Goal: Transaction & Acquisition: Purchase product/service

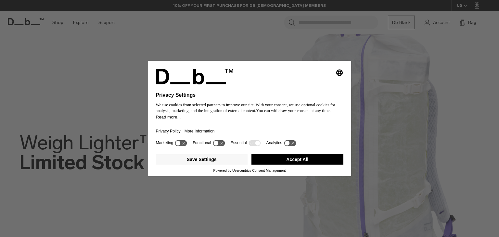
click at [296, 161] on button "Accept All" at bounding box center [297, 159] width 92 height 10
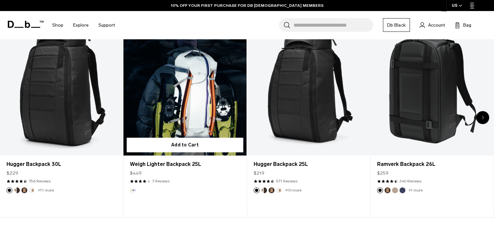
scroll to position [288, 0]
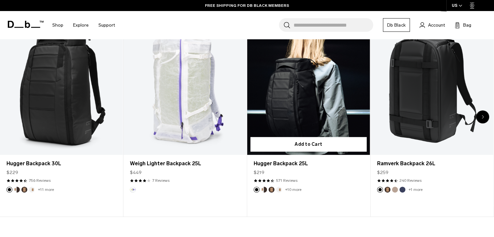
click at [286, 102] on link "Hugger Backpack 25L" at bounding box center [308, 87] width 123 height 136
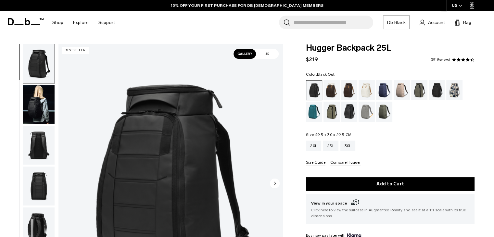
click at [275, 181] on circle "Next slide" at bounding box center [275, 183] width 10 height 10
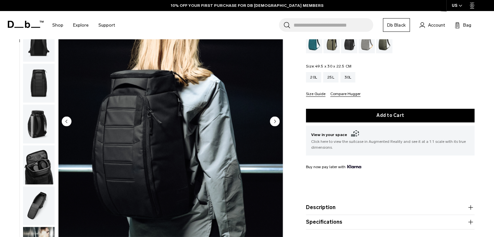
scroll to position [62, 0]
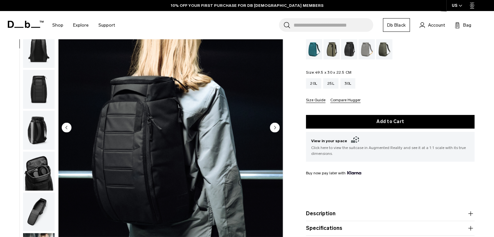
click at [274, 130] on circle "Next slide" at bounding box center [275, 127] width 10 height 10
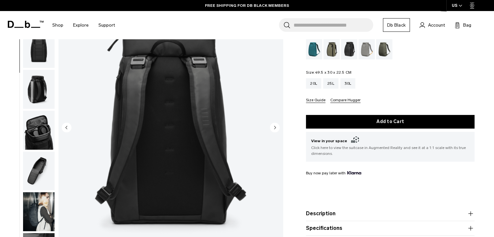
click at [274, 130] on circle "Next slide" at bounding box center [275, 127] width 10 height 10
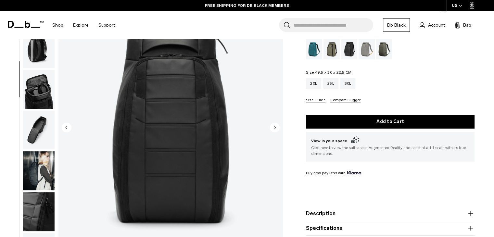
click at [274, 130] on circle "Next slide" at bounding box center [275, 127] width 10 height 10
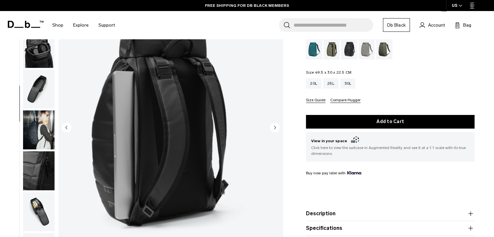
click at [274, 130] on circle "Next slide" at bounding box center [275, 127] width 10 height 10
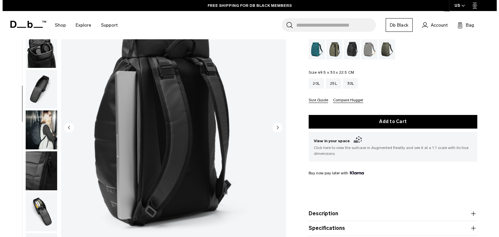
scroll to position [168, 0]
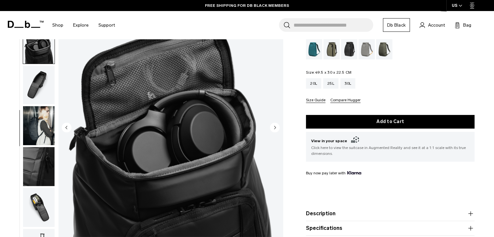
click at [274, 130] on circle "Next slide" at bounding box center [275, 127] width 10 height 10
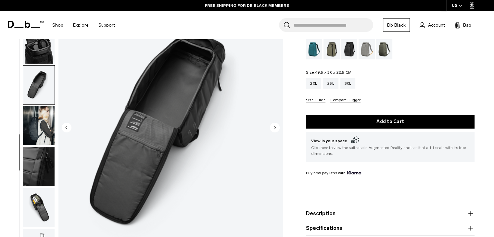
click at [274, 130] on circle "Next slide" at bounding box center [275, 127] width 10 height 10
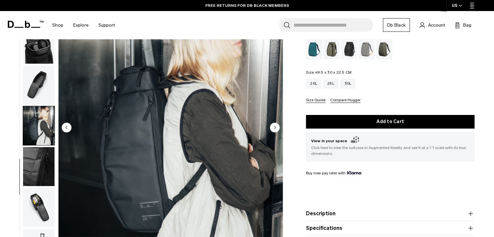
click at [274, 130] on circle "Next slide" at bounding box center [275, 127] width 10 height 10
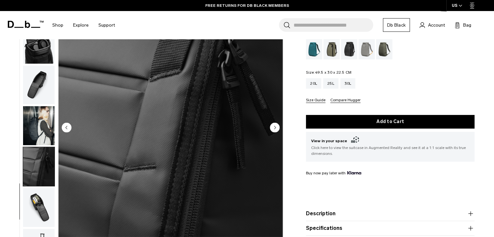
click at [274, 130] on circle "Next slide" at bounding box center [275, 127] width 10 height 10
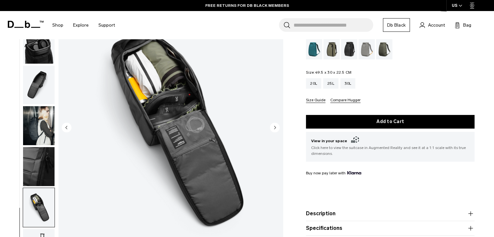
click at [274, 130] on circle "Next slide" at bounding box center [275, 127] width 10 height 10
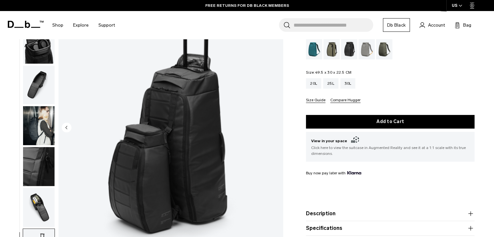
click at [274, 130] on img "11 / 11" at bounding box center [170, 128] width 224 height 280
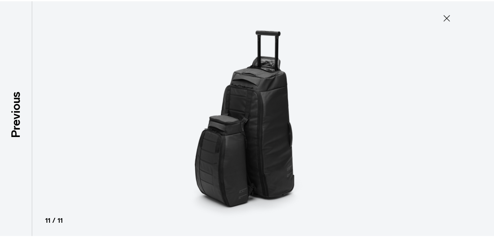
scroll to position [164, 0]
click at [451, 19] on icon at bounding box center [451, 17] width 10 height 10
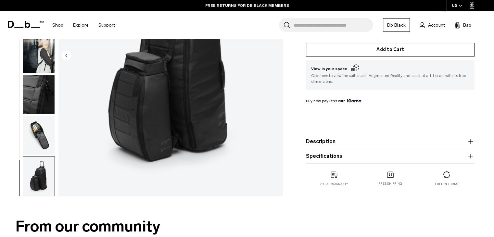
scroll to position [134, 0]
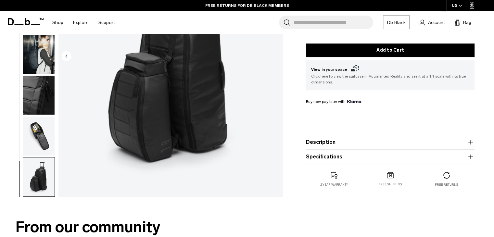
click at [373, 146] on product-accordion "Description Even the best-selling Hugger backpack isn’t immune to reimagination…" at bounding box center [390, 142] width 168 height 15
click at [466, 143] on button "Description" at bounding box center [390, 142] width 168 height 8
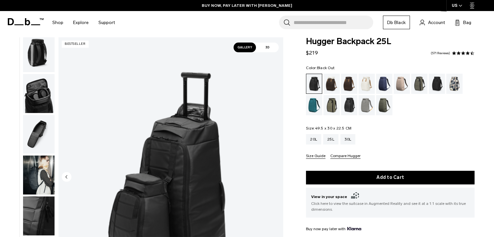
scroll to position [0, 0]
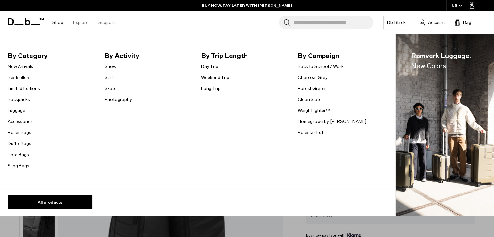
click at [22, 102] on link "Backpacks" at bounding box center [19, 99] width 22 height 7
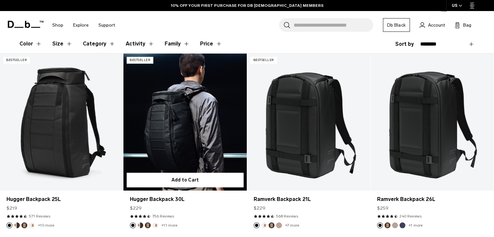
scroll to position [118, 0]
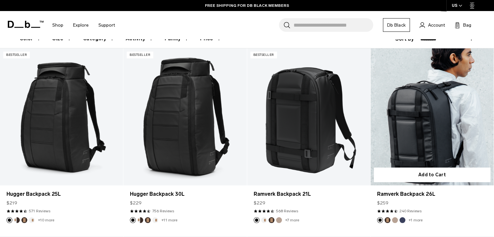
click at [405, 157] on link "Ramverk Backpack 26L" at bounding box center [431, 116] width 123 height 137
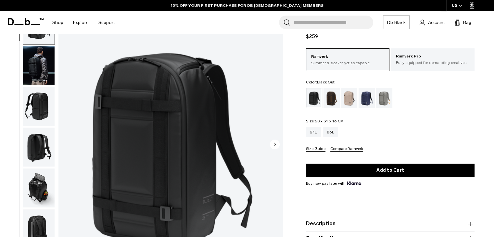
click at [278, 144] on circle "Next slide" at bounding box center [275, 144] width 10 height 10
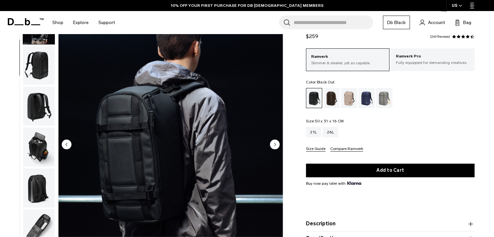
click at [278, 144] on circle "Next slide" at bounding box center [275, 144] width 10 height 10
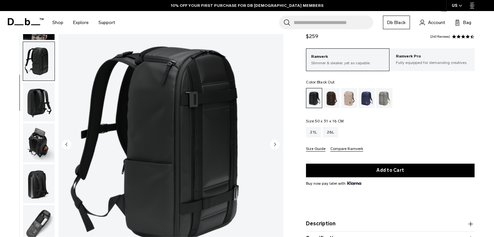
click at [278, 144] on circle "Next slide" at bounding box center [275, 144] width 10 height 10
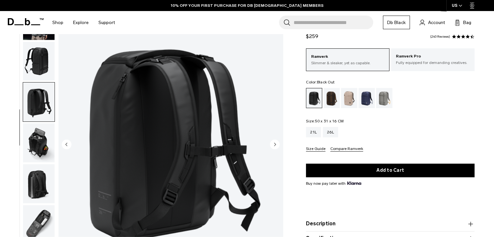
click at [278, 144] on circle "Next slide" at bounding box center [275, 144] width 10 height 10
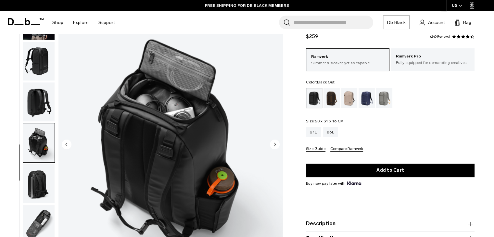
click at [278, 144] on circle "Next slide" at bounding box center [275, 144] width 10 height 10
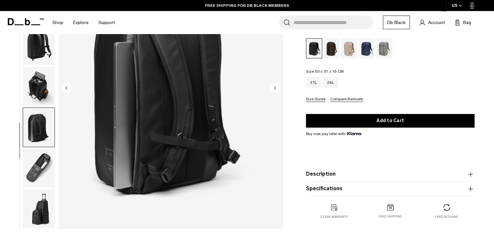
scroll to position [102, 0]
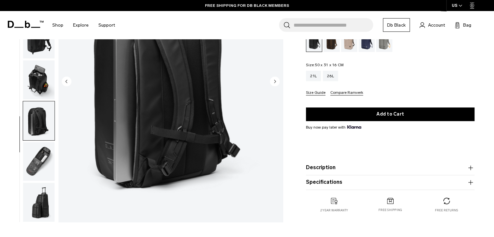
click at [322, 164] on button "Description" at bounding box center [390, 168] width 168 height 8
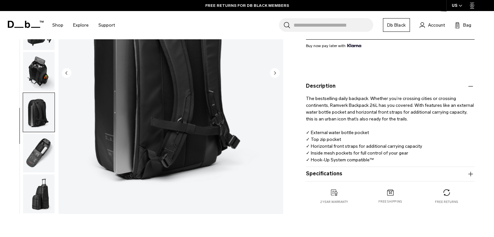
scroll to position [164, 0]
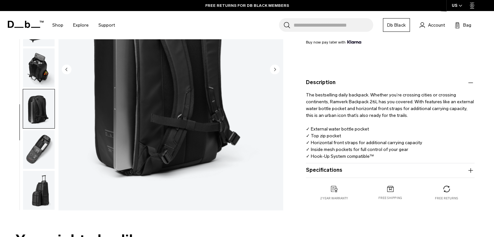
click at [325, 173] on button "Specifications" at bounding box center [390, 171] width 168 height 8
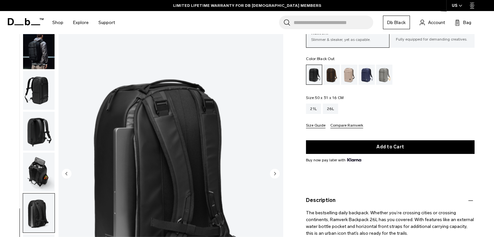
scroll to position [46, 0]
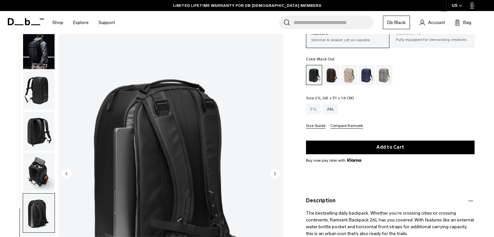
click at [315, 111] on div "21L" at bounding box center [313, 109] width 15 height 10
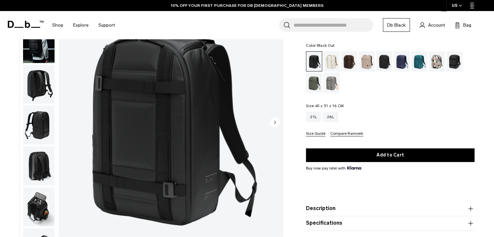
scroll to position [61, 0]
click at [334, 118] on div "26L" at bounding box center [330, 117] width 15 height 10
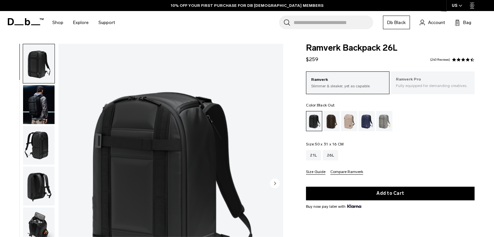
click at [419, 79] on p "Ramverk Pro" at bounding box center [433, 79] width 74 height 6
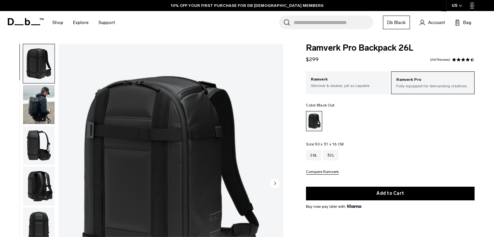
click at [40, 113] on img "button" at bounding box center [38, 104] width 31 height 39
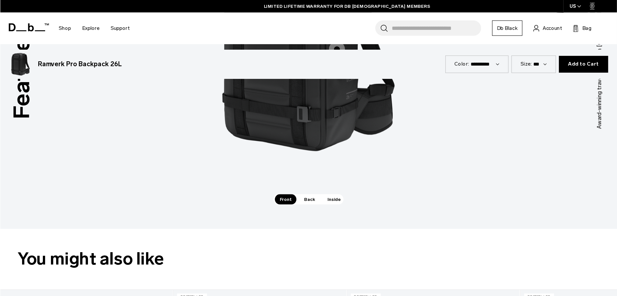
scroll to position [41, 0]
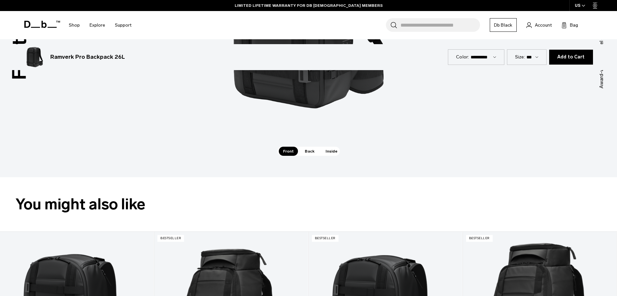
drag, startPoint x: 412, startPoint y: 2, endPoint x: 445, endPoint y: 227, distance: 226.8
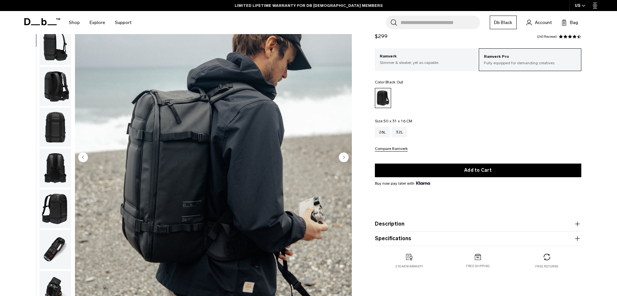
scroll to position [48, 0]
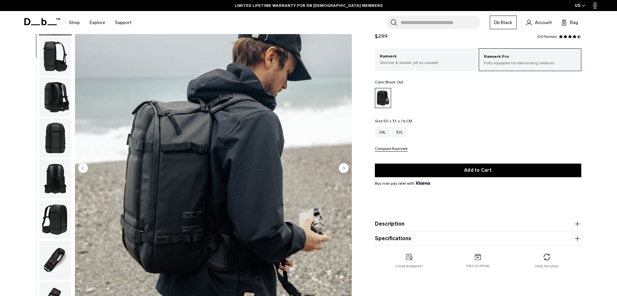
click at [343, 166] on circle "Next slide" at bounding box center [344, 168] width 10 height 10
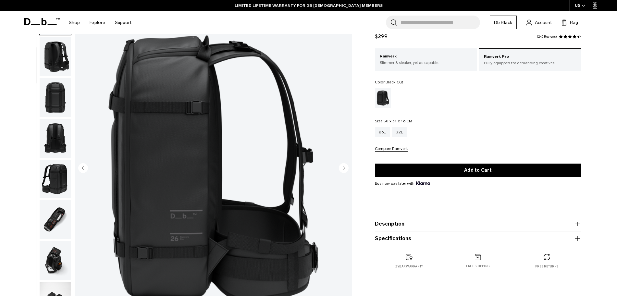
scroll to position [82, 0]
click at [343, 166] on circle "Next slide" at bounding box center [344, 168] width 10 height 10
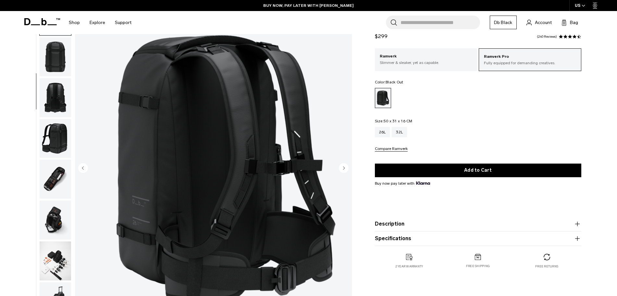
scroll to position [122, 0]
click at [343, 166] on circle "Next slide" at bounding box center [344, 168] width 10 height 10
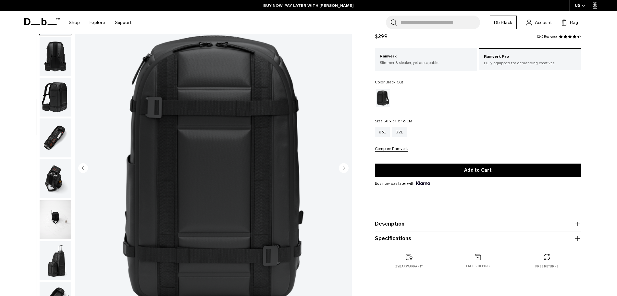
click at [343, 166] on circle "Next slide" at bounding box center [344, 168] width 10 height 10
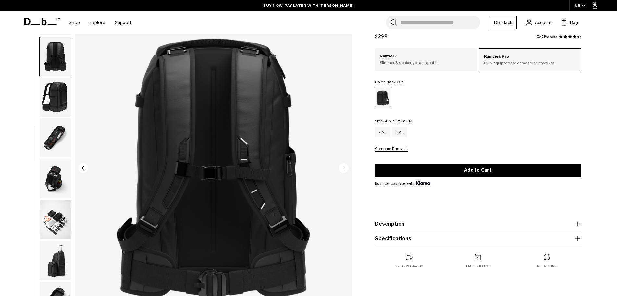
scroll to position [184, 0]
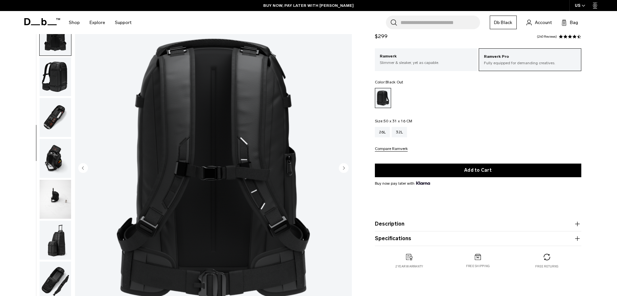
click at [343, 166] on circle "Next slide" at bounding box center [344, 168] width 10 height 10
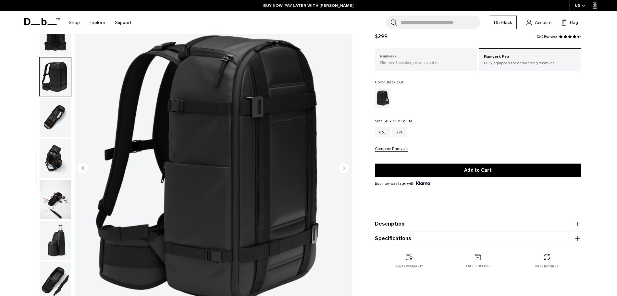
click at [446, 63] on p "Slimmer & sleaker, yet as capable." at bounding box center [426, 63] width 93 height 6
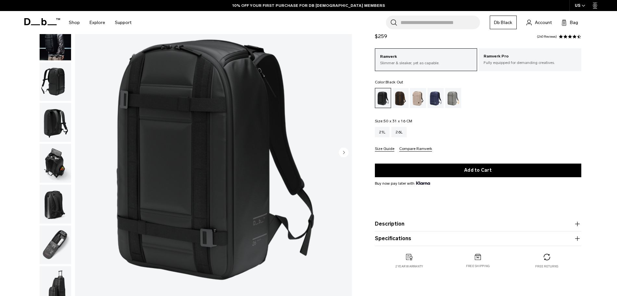
click at [331, 156] on img "1 / 8" at bounding box center [213, 153] width 277 height 346
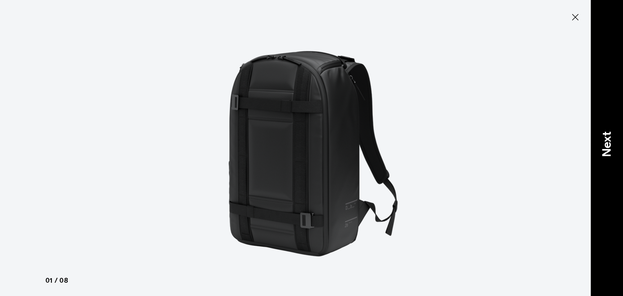
click at [617, 135] on div "Next" at bounding box center [607, 148] width 32 height 296
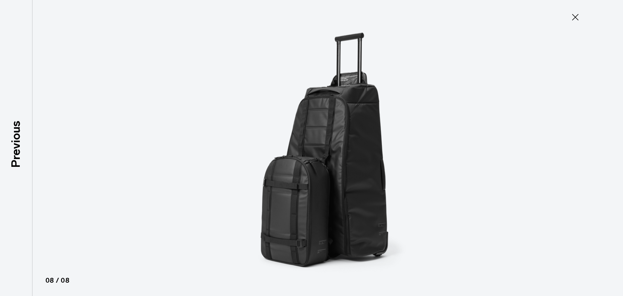
click at [573, 19] on icon at bounding box center [575, 17] width 10 height 10
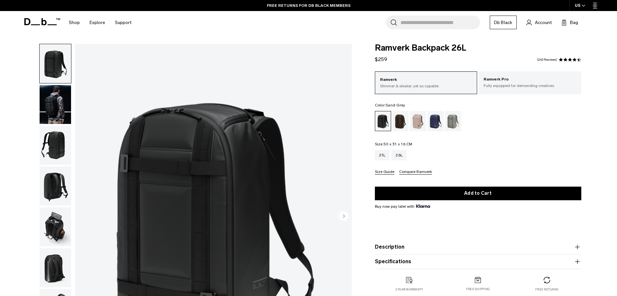
click at [454, 126] on div "Sand Grey" at bounding box center [453, 121] width 17 height 20
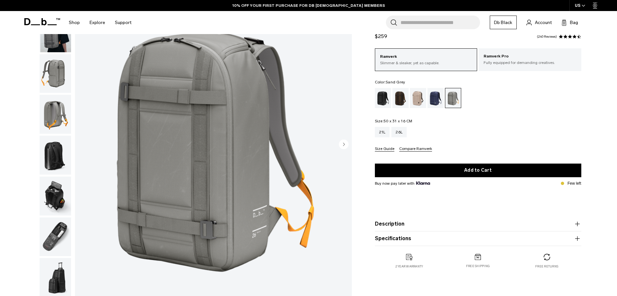
scroll to position [73, 0]
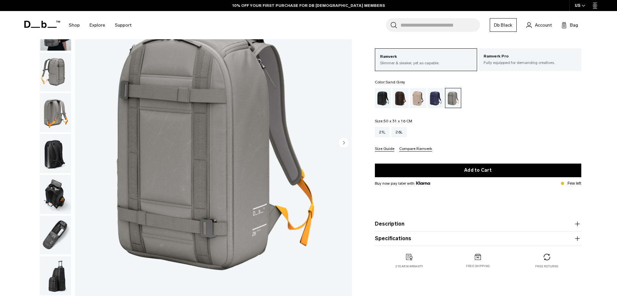
click at [350, 147] on img "1 / 8" at bounding box center [213, 143] width 277 height 346
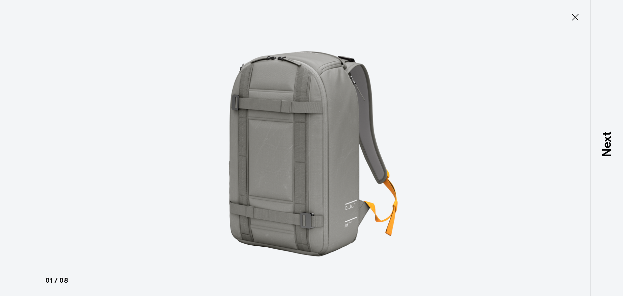
click at [576, 19] on icon at bounding box center [575, 17] width 10 height 10
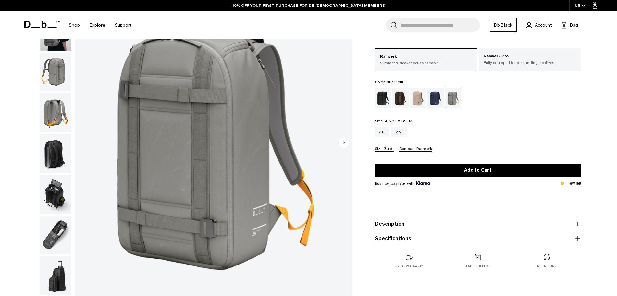
click at [439, 98] on div "Blue Hour" at bounding box center [436, 98] width 17 height 20
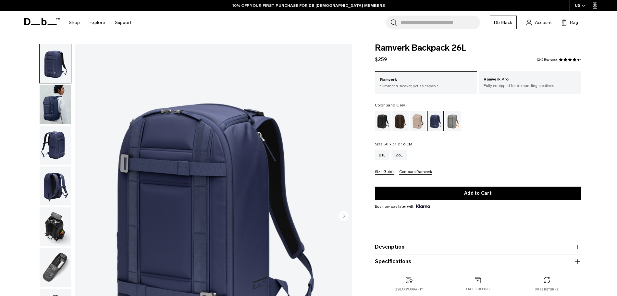
click at [451, 123] on div "Sand Grey" at bounding box center [453, 121] width 17 height 20
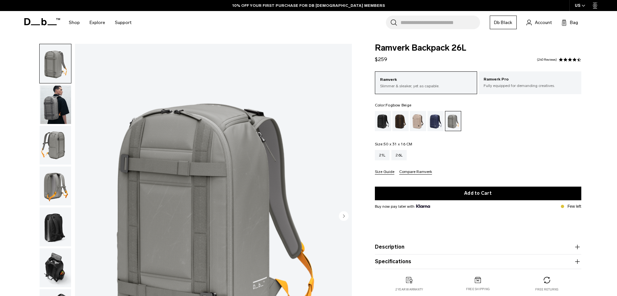
click at [419, 126] on div "Fogbow Beige" at bounding box center [418, 121] width 17 height 20
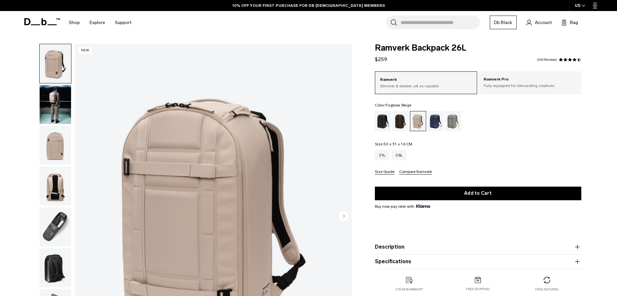
scroll to position [68, 0]
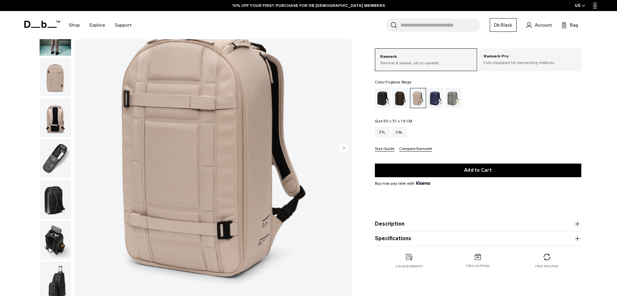
click at [341, 145] on circle "Next slide" at bounding box center [344, 148] width 10 height 10
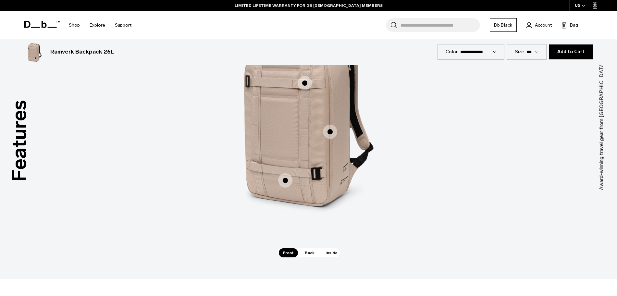
scroll to position [936, 0]
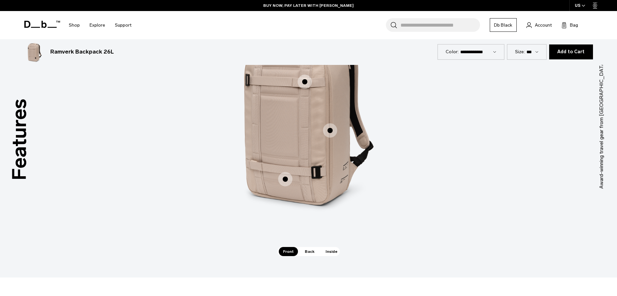
click at [312, 250] on span "Back" at bounding box center [310, 251] width 18 height 9
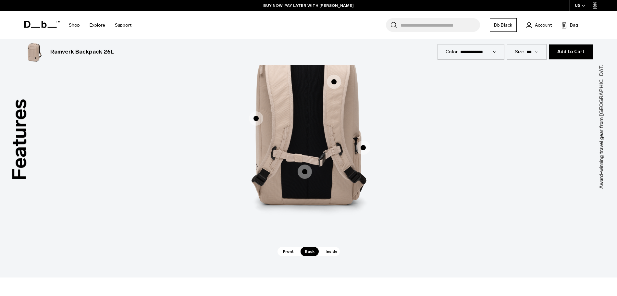
click at [327, 249] on span "Inside" at bounding box center [331, 251] width 20 height 9
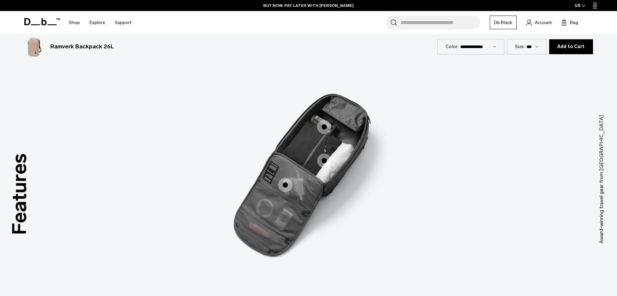
scroll to position [881, 0]
click at [286, 185] on span "3 / 3" at bounding box center [285, 185] width 14 height 14
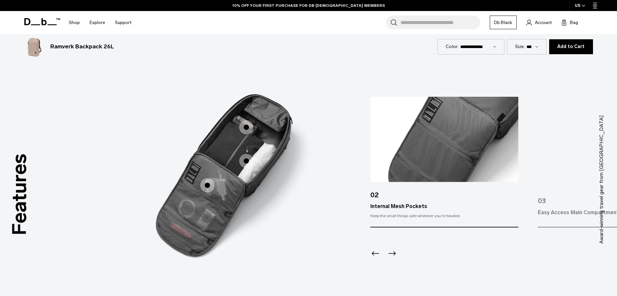
click at [395, 254] on icon "Next slide" at bounding box center [392, 253] width 7 height 4
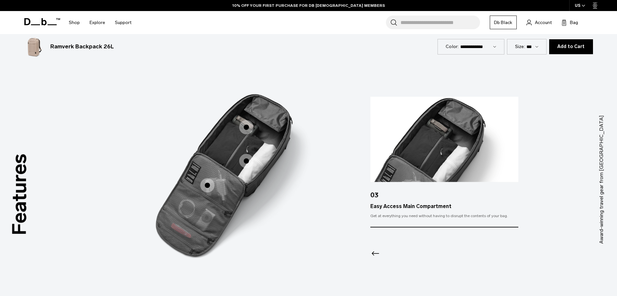
click at [249, 161] on span "3 / 3" at bounding box center [246, 161] width 14 height 14
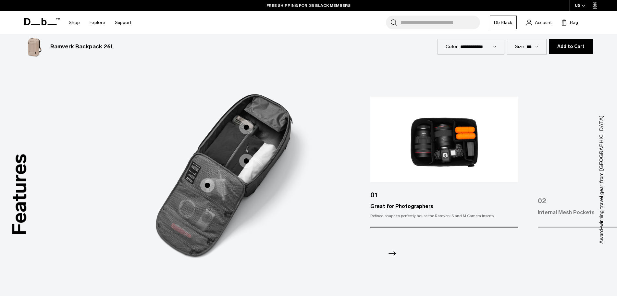
click at [397, 252] on div at bounding box center [444, 244] width 148 height 35
click at [392, 255] on icon "Next slide" at bounding box center [392, 253] width 10 height 10
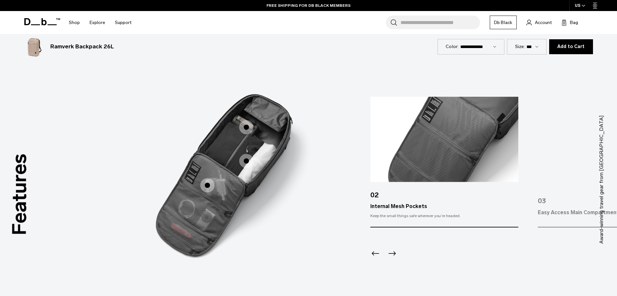
click at [392, 255] on icon "Next slide" at bounding box center [392, 253] width 10 height 10
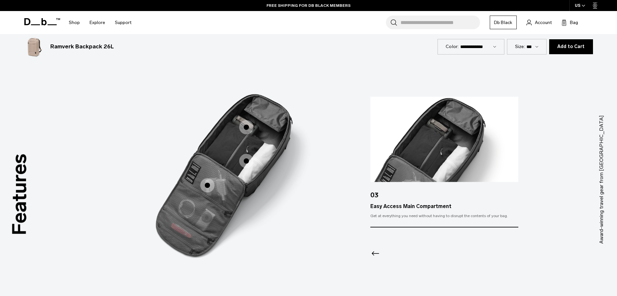
click at [392, 255] on div at bounding box center [444, 244] width 148 height 35
click at [248, 127] on span "3 / 3" at bounding box center [246, 127] width 14 height 14
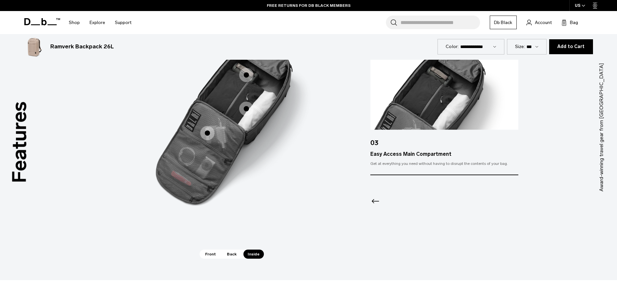
scroll to position [934, 0]
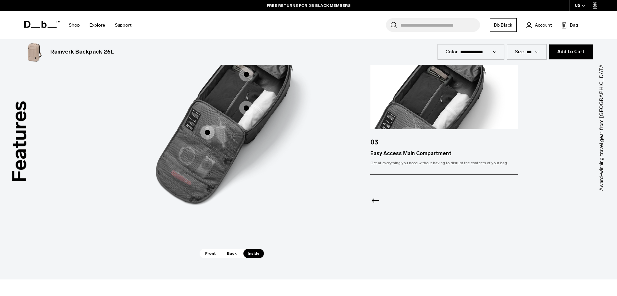
click at [212, 257] on span "Front" at bounding box center [210, 253] width 19 height 9
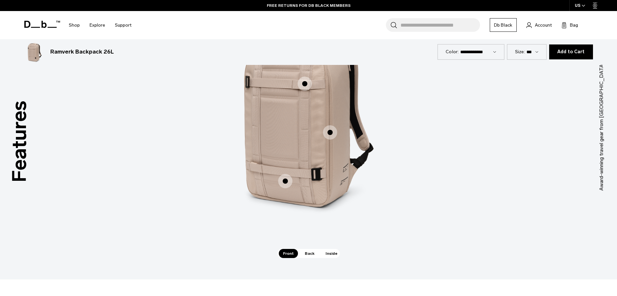
click at [277, 181] on img "1 / 3" at bounding box center [308, 116] width 195 height 243
click at [283, 181] on span "1 / 3" at bounding box center [285, 181] width 14 height 14
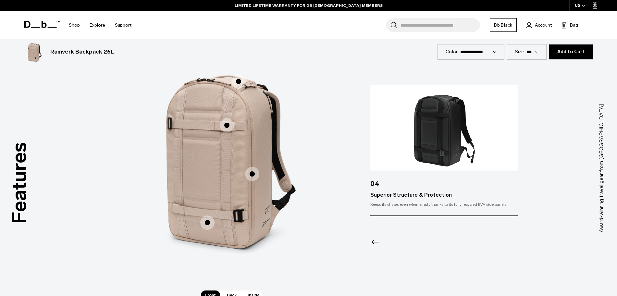
scroll to position [892, 0]
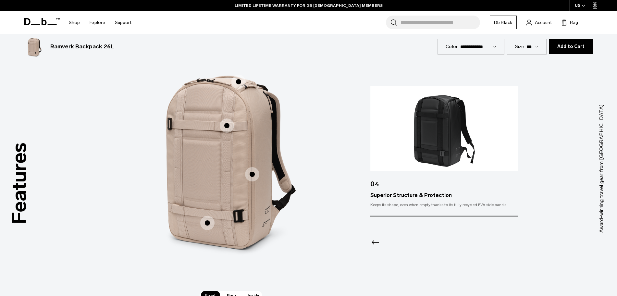
click at [250, 177] on span "1 / 3" at bounding box center [252, 174] width 14 height 14
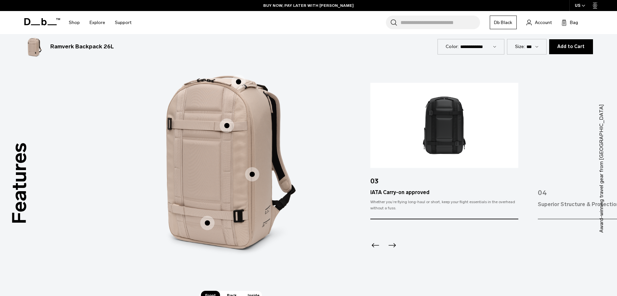
click at [228, 130] on span "1 / 3" at bounding box center [227, 125] width 14 height 14
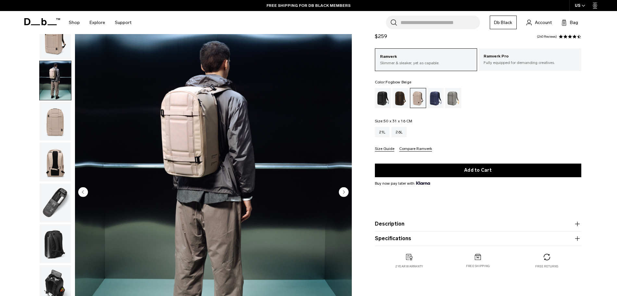
scroll to position [24, 0]
click at [401, 96] on div "Espresso" at bounding box center [400, 98] width 17 height 20
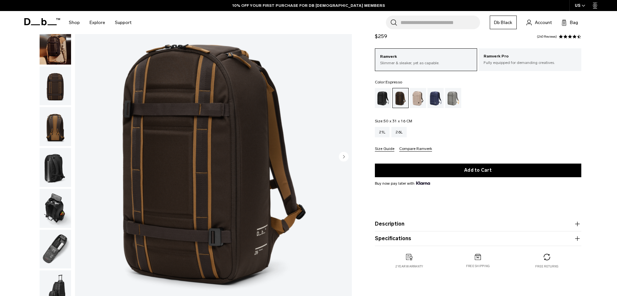
click at [346, 156] on circle "Next slide" at bounding box center [344, 157] width 10 height 10
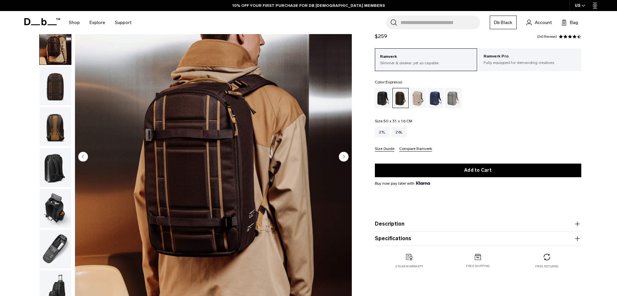
click at [346, 156] on circle "Next slide" at bounding box center [344, 157] width 10 height 10
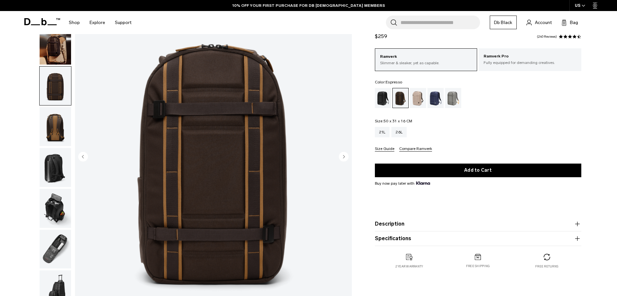
click at [346, 156] on circle "Next slide" at bounding box center [344, 157] width 10 height 10
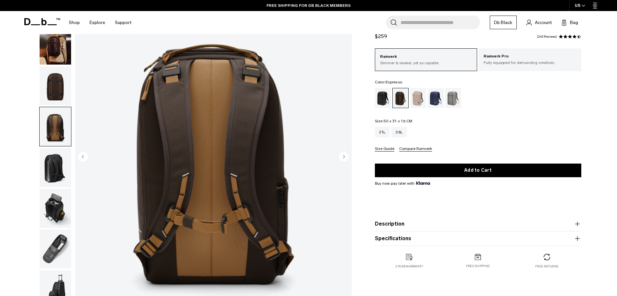
click at [346, 156] on circle "Next slide" at bounding box center [344, 157] width 10 height 10
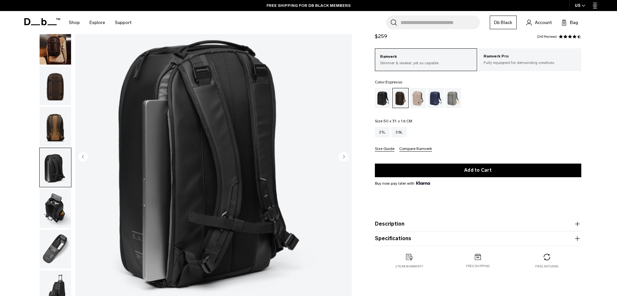
click at [346, 156] on circle "Next slide" at bounding box center [344, 157] width 10 height 10
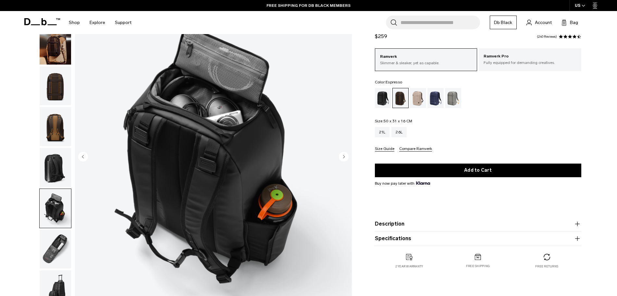
click at [346, 156] on circle "Next slide" at bounding box center [344, 157] width 10 height 10
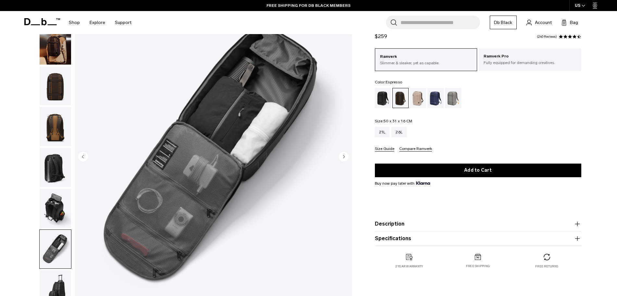
click at [346, 156] on circle "Next slide" at bounding box center [344, 157] width 10 height 10
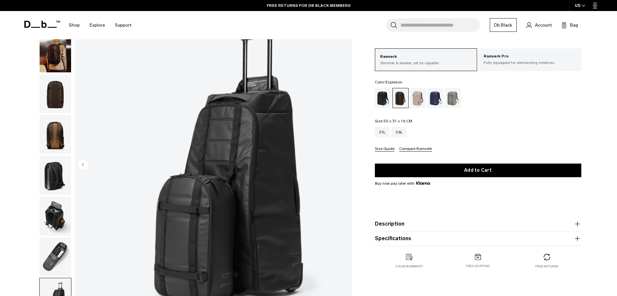
scroll to position [52, 0]
click at [418, 98] on div "Fogbow Beige" at bounding box center [418, 98] width 17 height 20
click at [416, 101] on div "Fogbow Beige" at bounding box center [418, 98] width 17 height 20
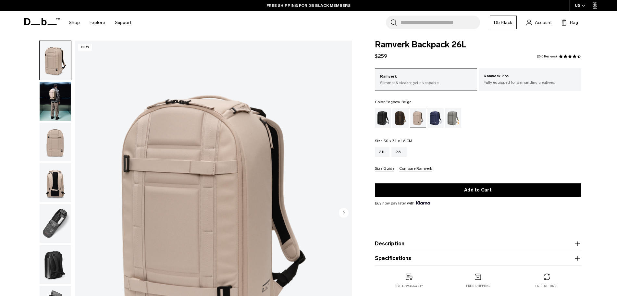
scroll to position [2, 0]
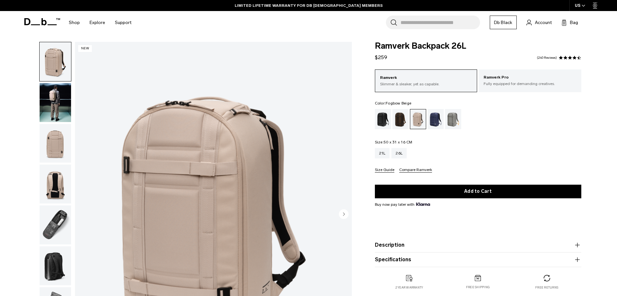
click at [59, 106] on img "button" at bounding box center [55, 102] width 31 height 39
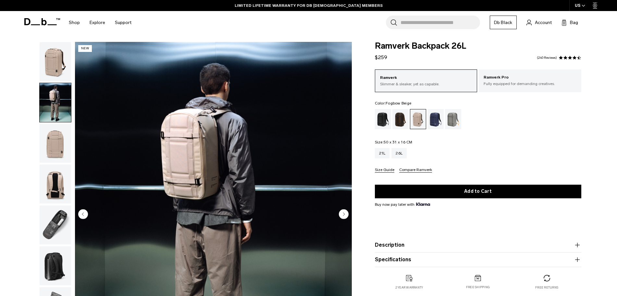
click at [443, 154] on div "21L 26L" at bounding box center [478, 153] width 206 height 10
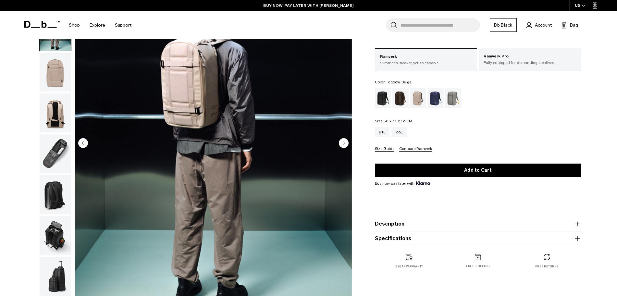
scroll to position [73, 0]
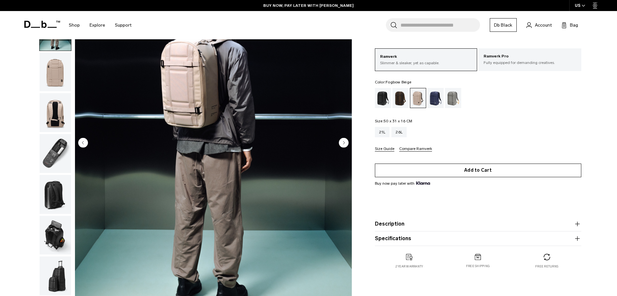
click at [467, 174] on button "Add to Cart" at bounding box center [478, 171] width 206 height 14
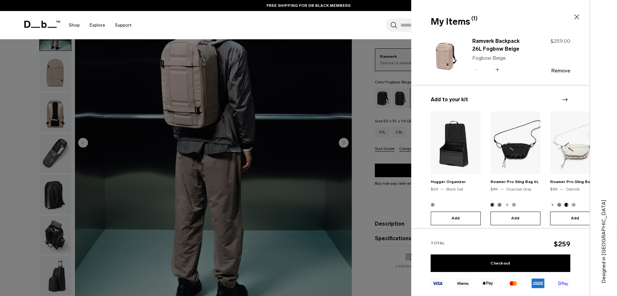
click at [568, 97] on icon "Next slide" at bounding box center [565, 100] width 8 height 8
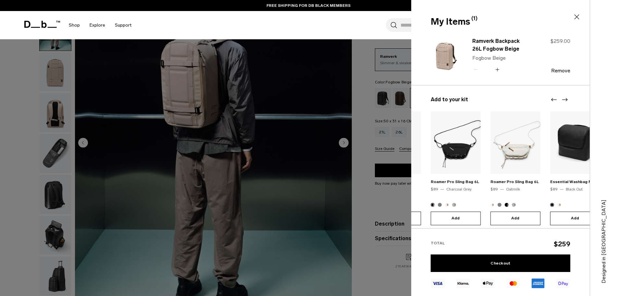
click at [521, 146] on img at bounding box center [516, 142] width 50 height 63
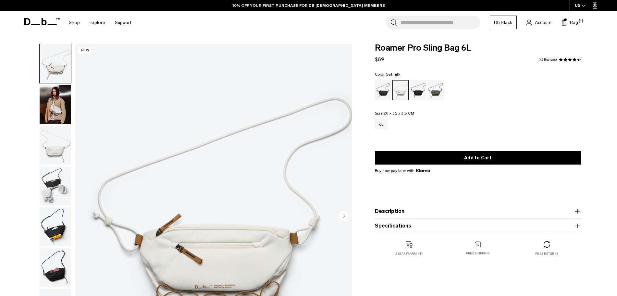
click at [64, 101] on img "button" at bounding box center [55, 104] width 31 height 39
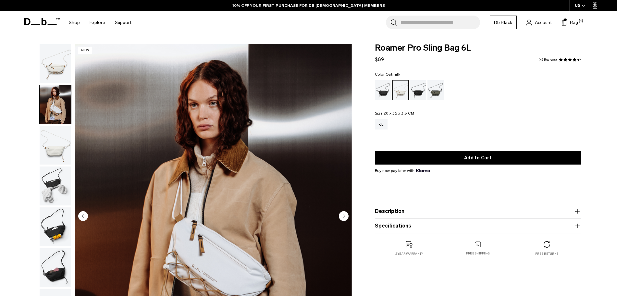
click at [52, 151] on img "button" at bounding box center [55, 145] width 31 height 39
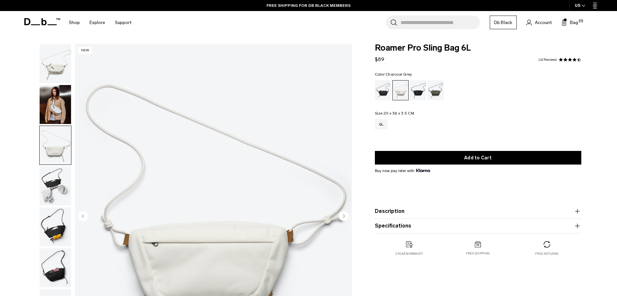
click at [416, 97] on div "Charcoal Grey" at bounding box center [418, 90] width 17 height 20
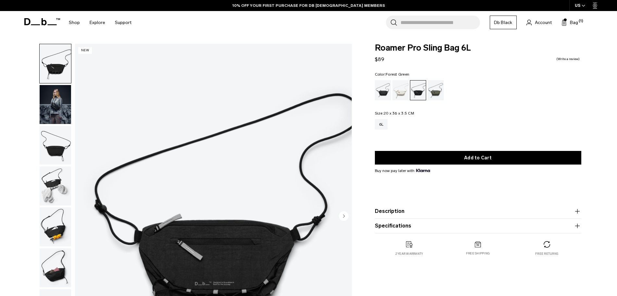
click at [438, 89] on div "Forest Green" at bounding box center [436, 90] width 17 height 20
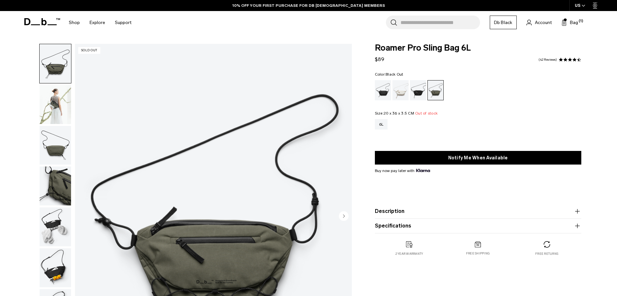
click at [378, 96] on div "Black Out" at bounding box center [383, 90] width 17 height 20
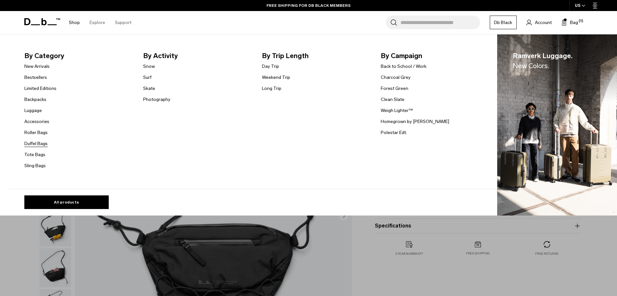
click at [44, 140] on link "Duffel Bags" at bounding box center [35, 143] width 23 height 7
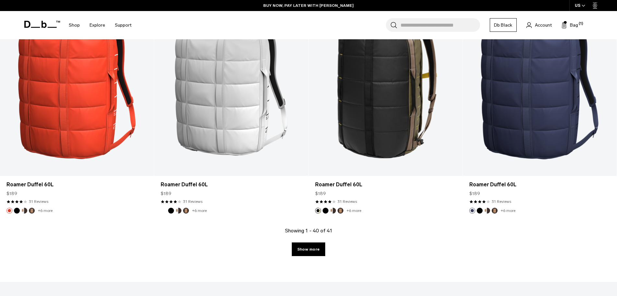
scroll to position [2185, 0]
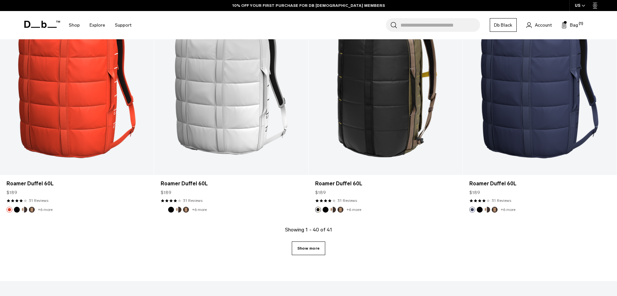
click at [320, 253] on link "Show more" at bounding box center [308, 249] width 33 height 14
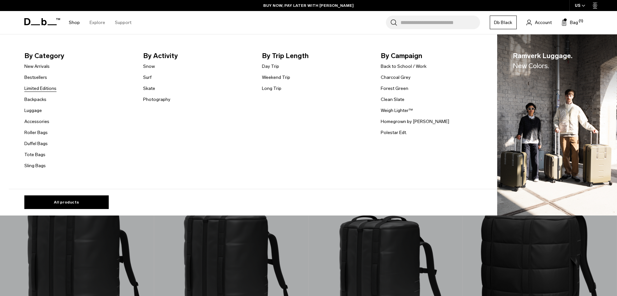
click at [45, 89] on link "Limited Editions" at bounding box center [40, 88] width 32 height 7
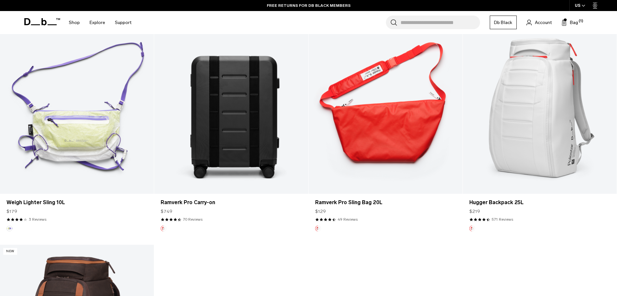
scroll to position [387, 0]
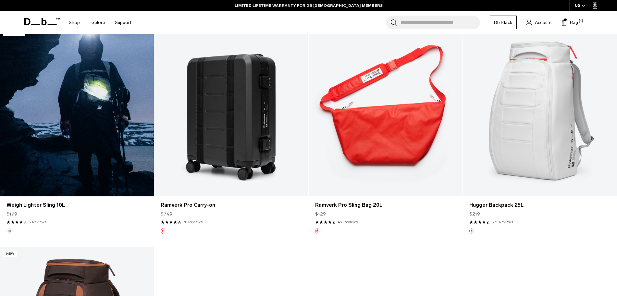
click at [80, 129] on link "Weigh Lighter Sling 10L" at bounding box center [77, 111] width 154 height 171
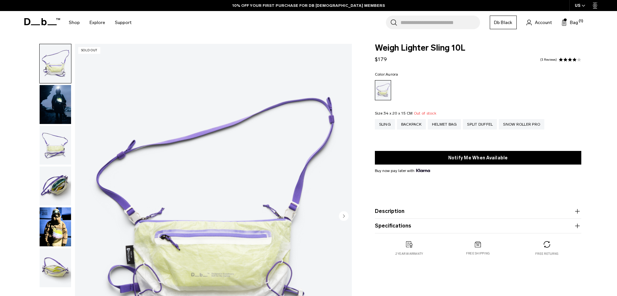
click at [56, 130] on img "button" at bounding box center [55, 145] width 31 height 39
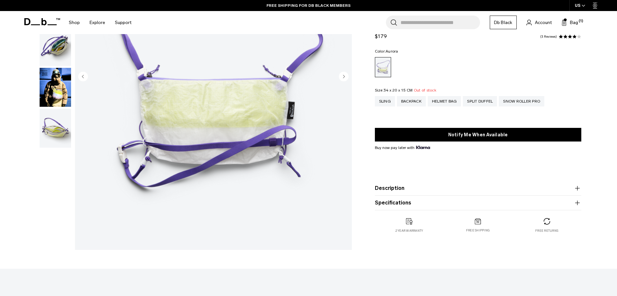
scroll to position [142, 0]
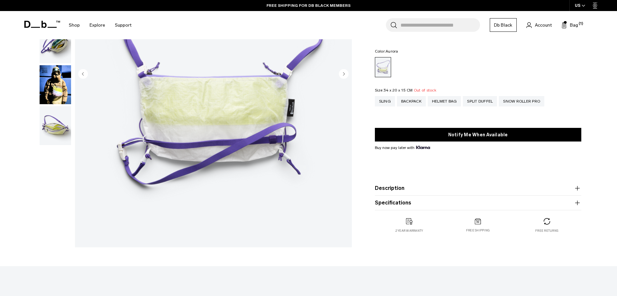
click at [59, 77] on img "button" at bounding box center [55, 84] width 31 height 39
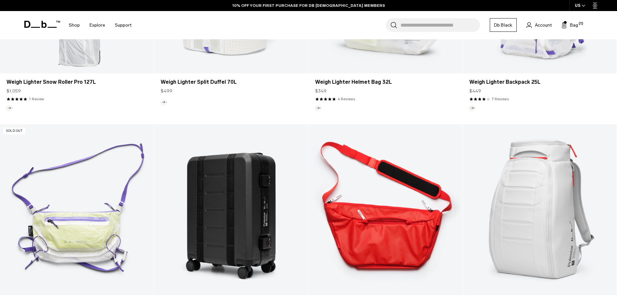
scroll to position [285, 0]
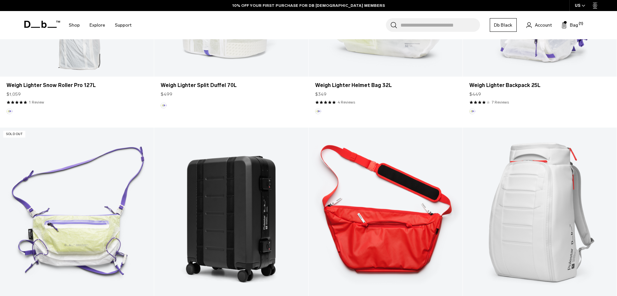
click at [359, 260] on link "Ramverk Pro Sling Bag 20L" at bounding box center [386, 213] width 154 height 171
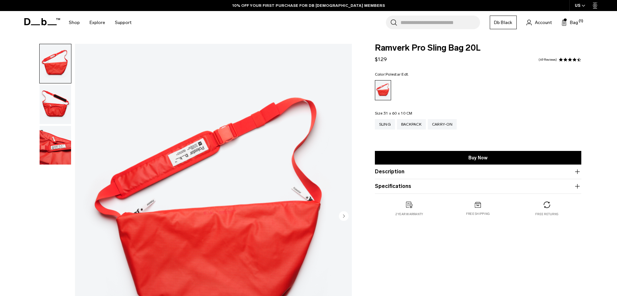
click at [54, 107] on img "button" at bounding box center [55, 104] width 31 height 39
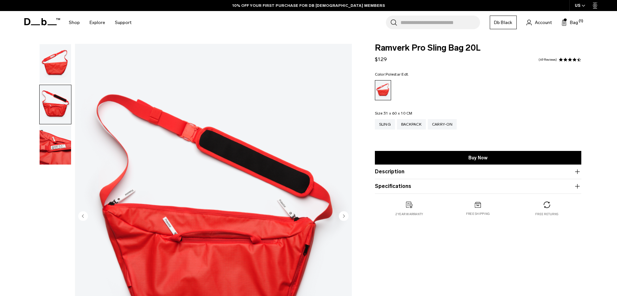
click at [47, 149] on img "button" at bounding box center [55, 145] width 31 height 39
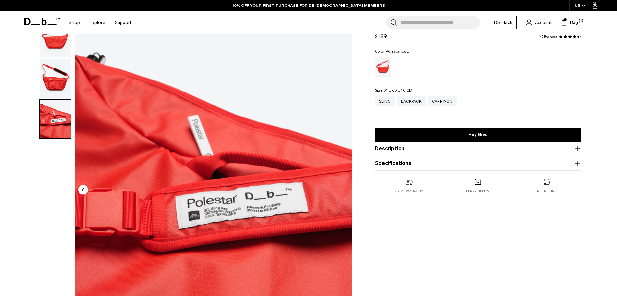
scroll to position [18, 0]
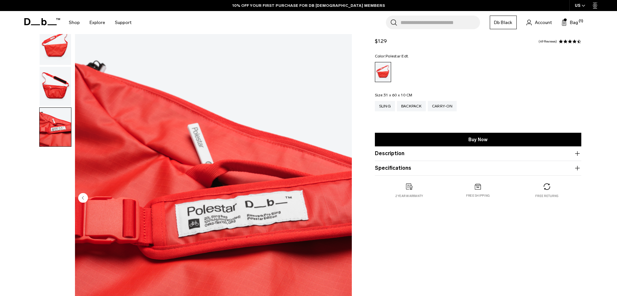
click at [44, 103] on img "button" at bounding box center [55, 86] width 31 height 39
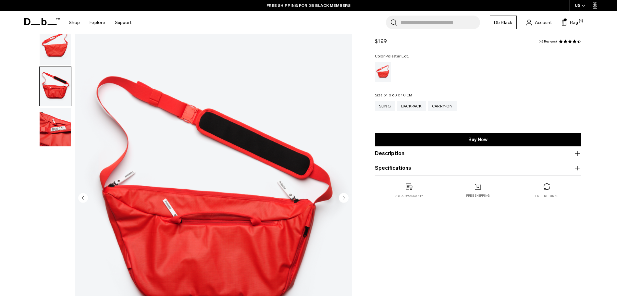
click at [428, 159] on product-accordion "Description Limited Edition . Designed as a smaller on-body volume, this piece …" at bounding box center [478, 153] width 206 height 15
click at [578, 155] on icon "button" at bounding box center [578, 154] width 8 height 8
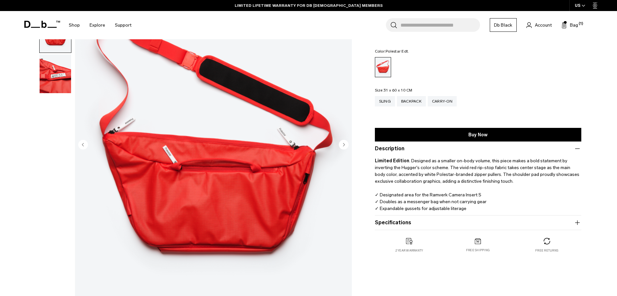
scroll to position [72, 0]
click at [442, 220] on button "Specifications" at bounding box center [478, 223] width 206 height 8
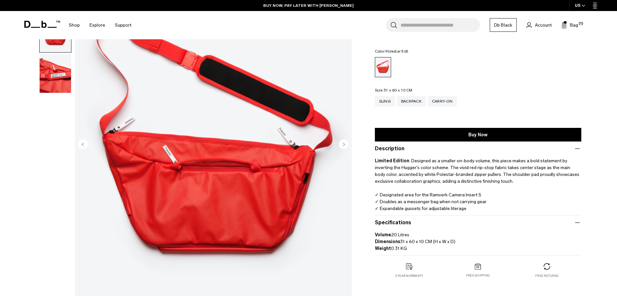
scroll to position [0, 0]
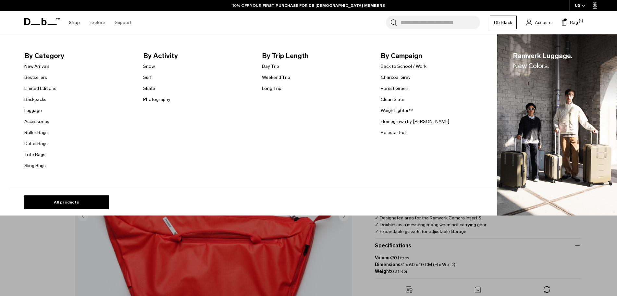
click at [41, 156] on link "Tote Bags" at bounding box center [34, 154] width 21 height 7
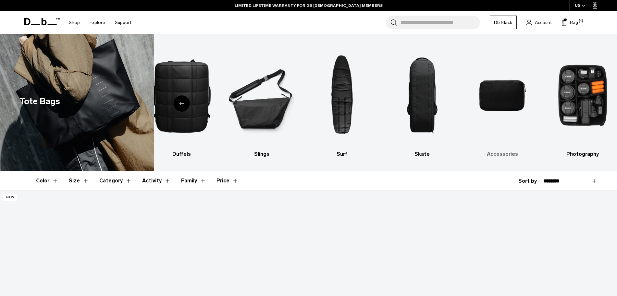
click at [510, 95] on img "9 / 10" at bounding box center [502, 95] width 69 height 103
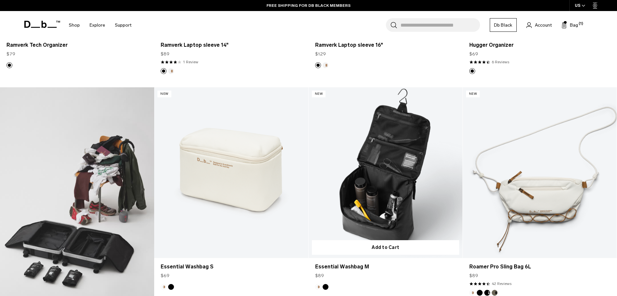
scroll to position [327, 0]
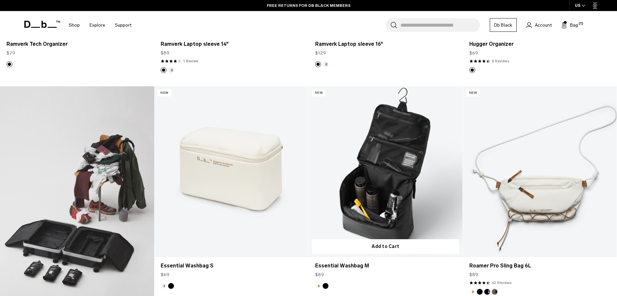
click at [362, 193] on link "Essential Washbag M" at bounding box center [386, 171] width 154 height 171
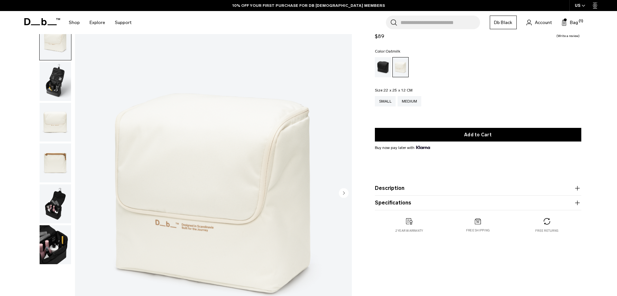
click at [62, 112] on img "button" at bounding box center [55, 122] width 31 height 39
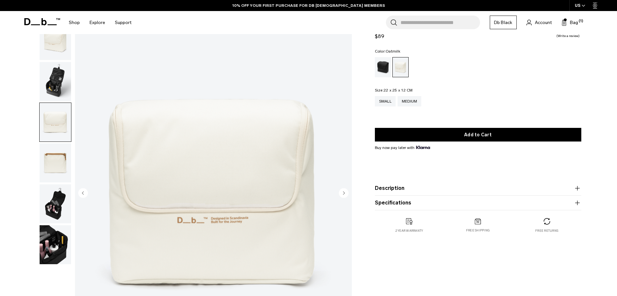
click at [58, 161] on img "button" at bounding box center [55, 162] width 31 height 39
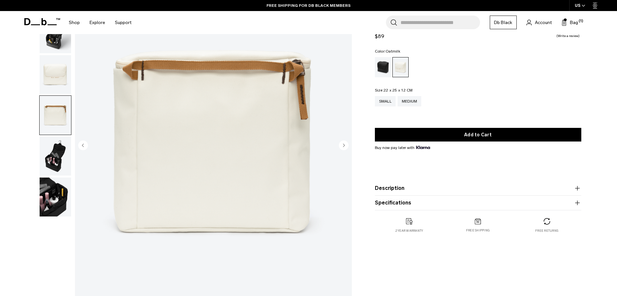
scroll to position [71, 0]
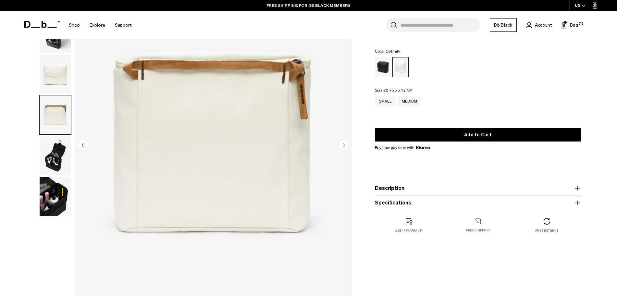
click at [58, 191] on img "button" at bounding box center [55, 196] width 31 height 39
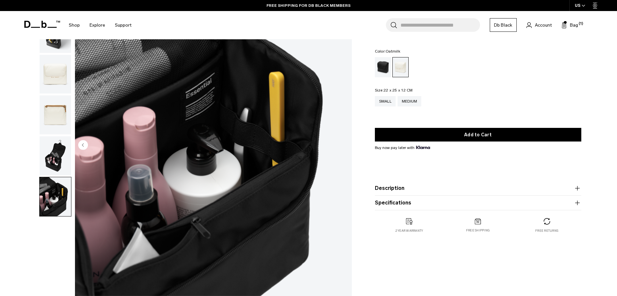
scroll to position [0, 0]
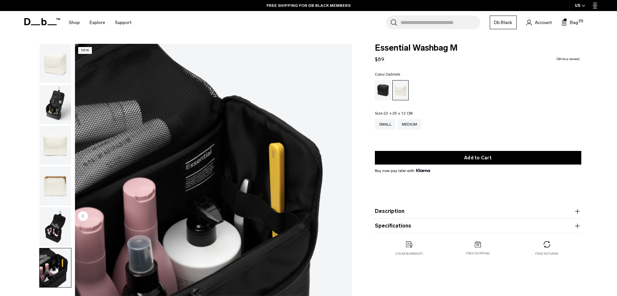
click at [421, 215] on button "Description" at bounding box center [478, 211] width 206 height 8
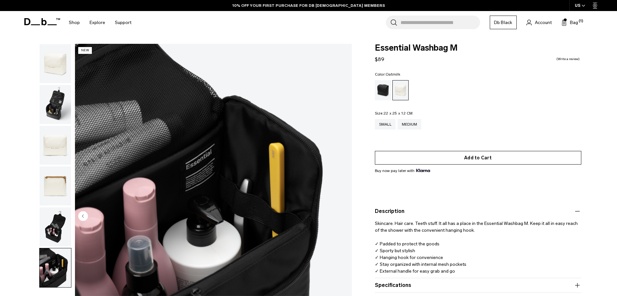
click at [465, 160] on button "Add to Cart" at bounding box center [478, 158] width 206 height 14
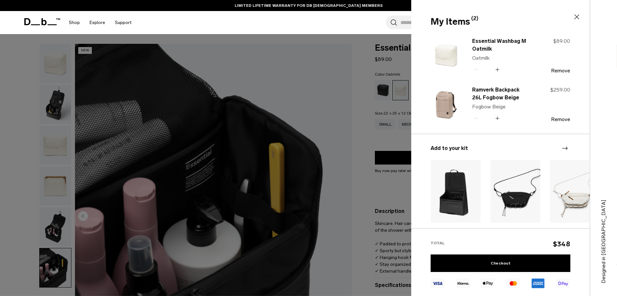
scroll to position [89, 0]
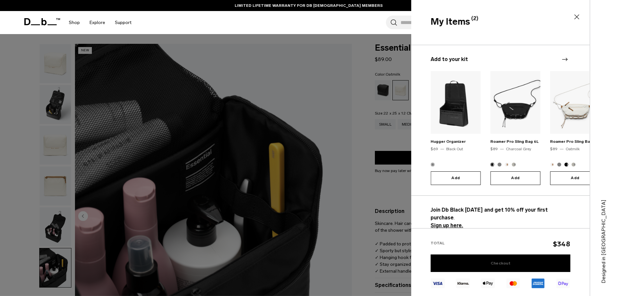
click at [482, 268] on link "Checkout" at bounding box center [501, 264] width 140 height 18
